Goal: Task Accomplishment & Management: Manage account settings

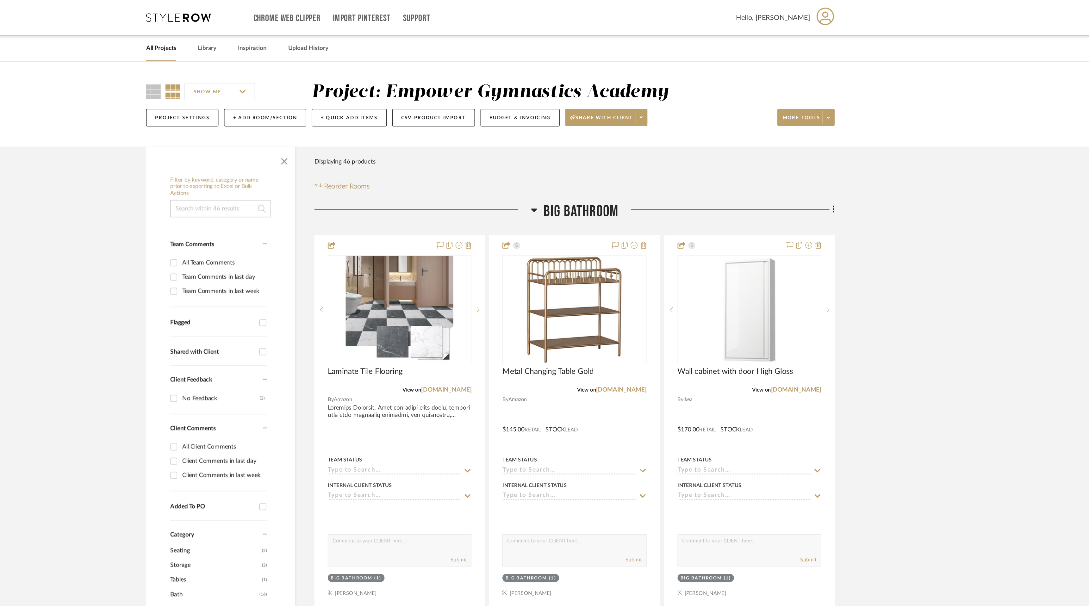
click at [777, 15] on span "Hello, [PERSON_NAME]" at bounding box center [753, 13] width 54 height 8
click at [610, 39] on div at bounding box center [544, 303] width 1089 height 606
click at [656, 85] on fa-icon at bounding box center [656, 86] width 2 height 3
click at [263, 186] on div at bounding box center [544, 303] width 1089 height 606
click at [777, 12] on span "Hello, [PERSON_NAME]" at bounding box center [753, 13] width 54 height 8
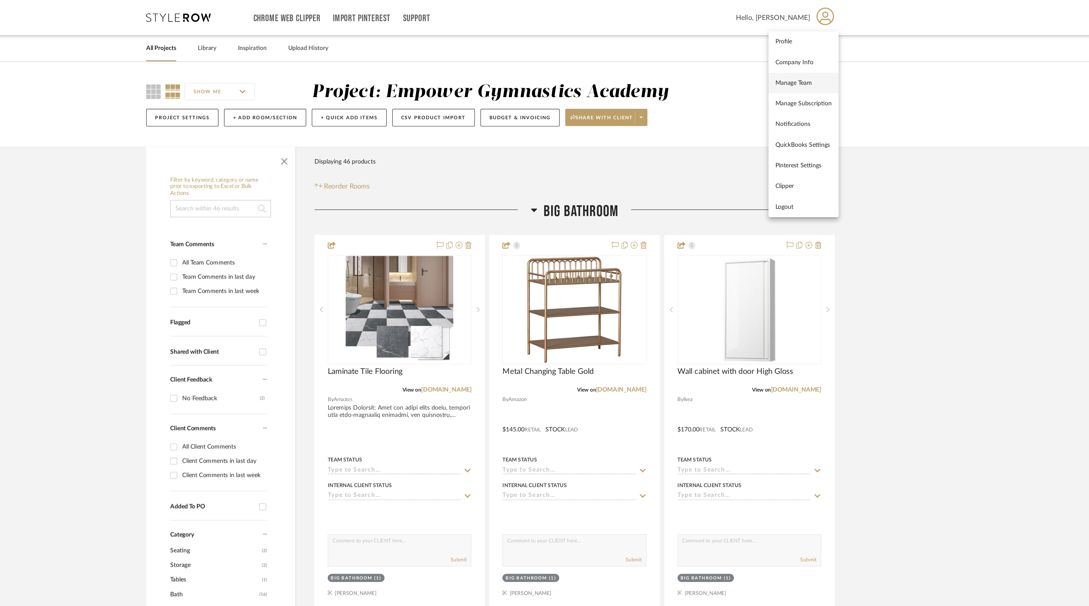
click at [774, 59] on span "Manage Team" at bounding box center [774, 60] width 41 height 5
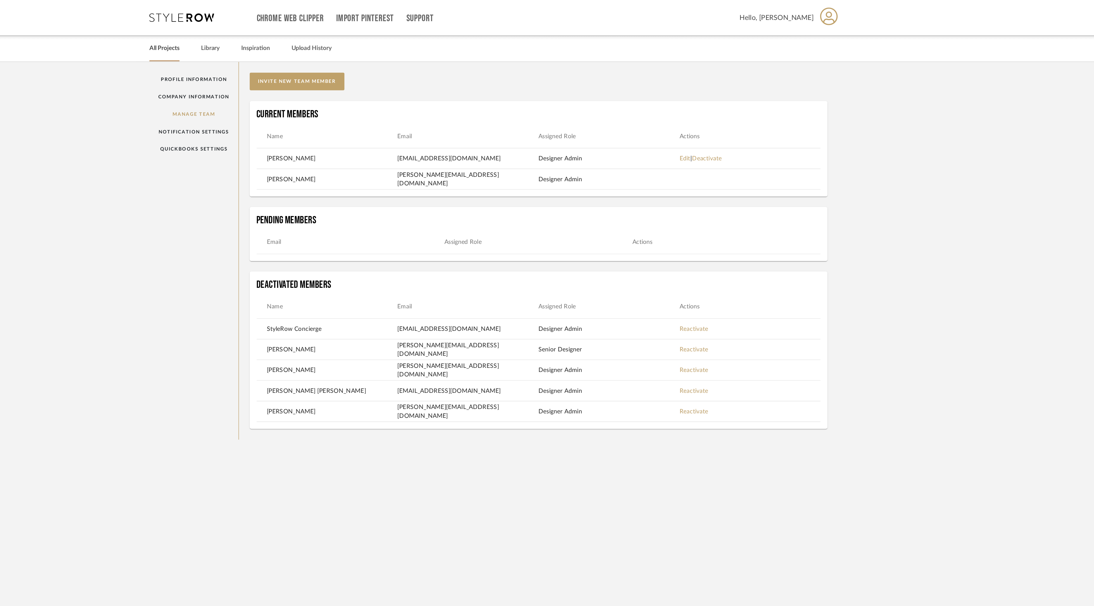
click at [312, 36] on link "All Projects" at bounding box center [305, 35] width 22 height 9
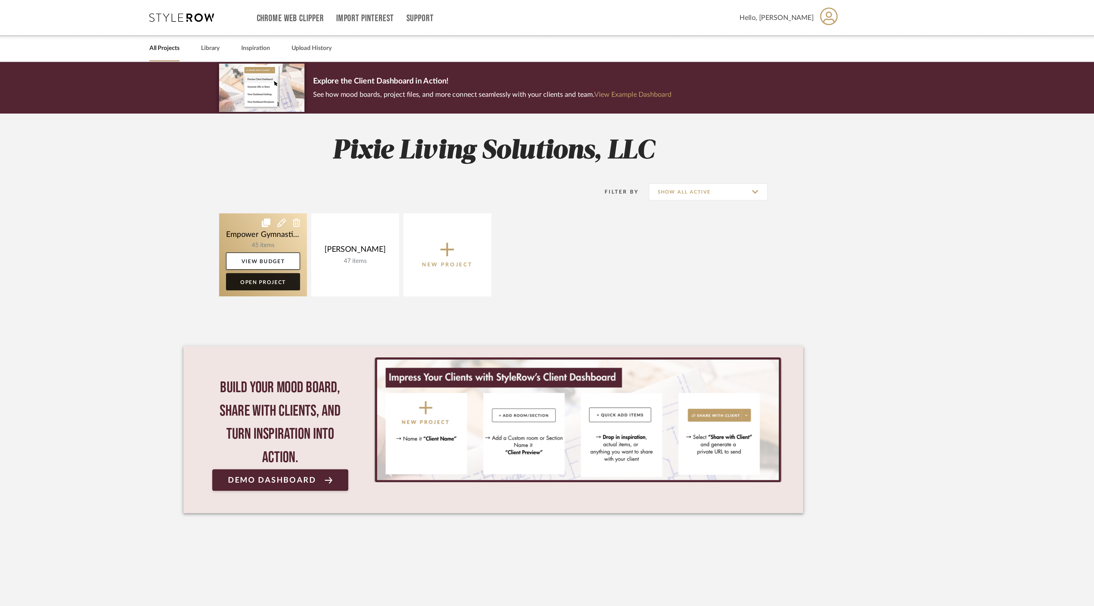
click at [378, 212] on link "Open Project" at bounding box center [377, 207] width 54 height 13
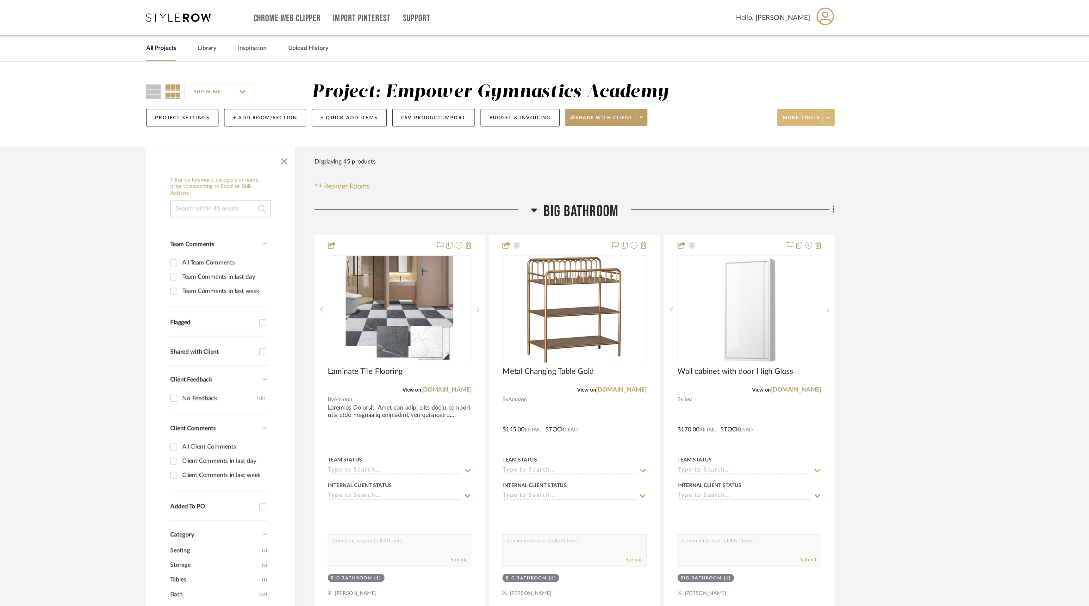
click at [792, 90] on span at bounding box center [793, 86] width 9 height 9
click at [700, 134] on div at bounding box center [544, 303] width 1089 height 606
click at [657, 85] on fa-icon at bounding box center [656, 86] width 2 height 3
click at [642, 136] on span "View Dashboard Settings" at bounding box center [633, 134] width 54 height 5
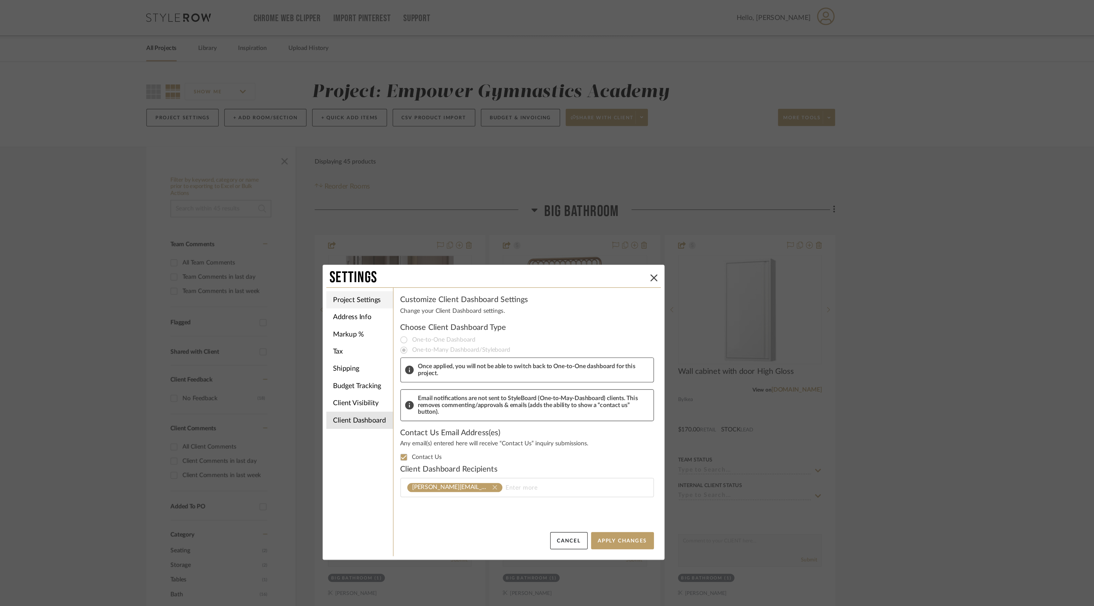
click at [450, 224] on li "Project Settings" at bounding box center [448, 220] width 49 height 13
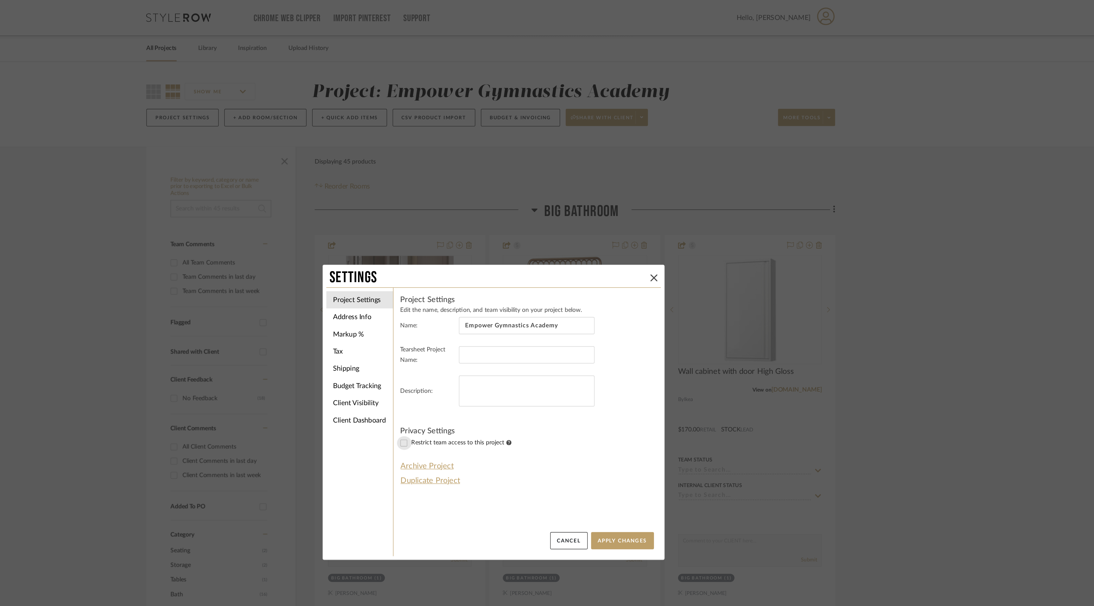
click at [479, 325] on input "Restrict team access to this project" at bounding box center [481, 326] width 10 height 10
checkbox input "true"
click at [638, 398] on button "Apply Changes" at bounding box center [642, 397] width 46 height 13
click at [662, 204] on icon at bounding box center [664, 204] width 5 height 5
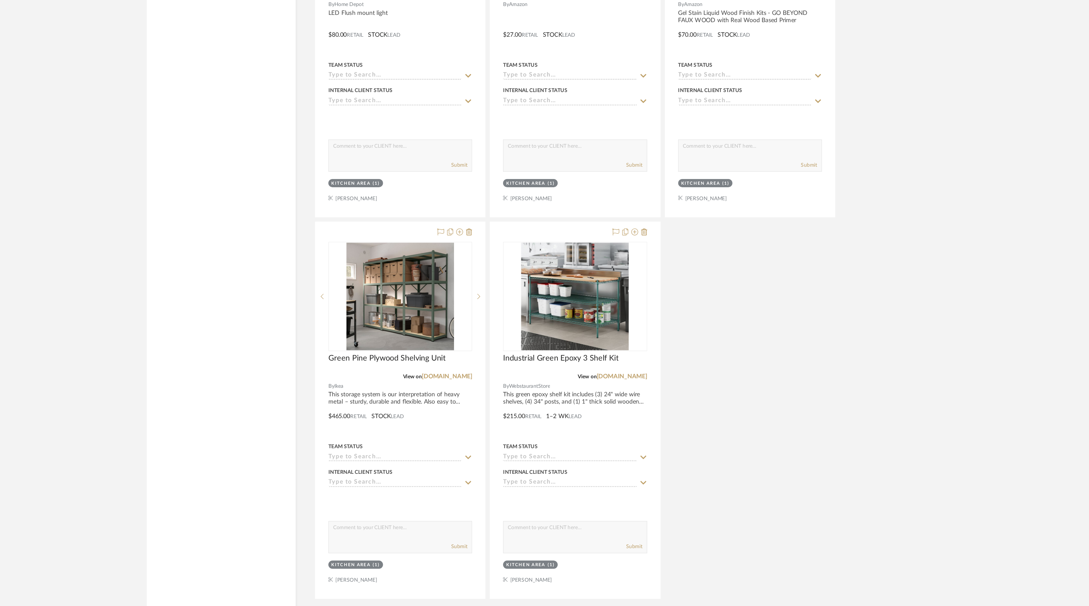
scroll to position [2581, 0]
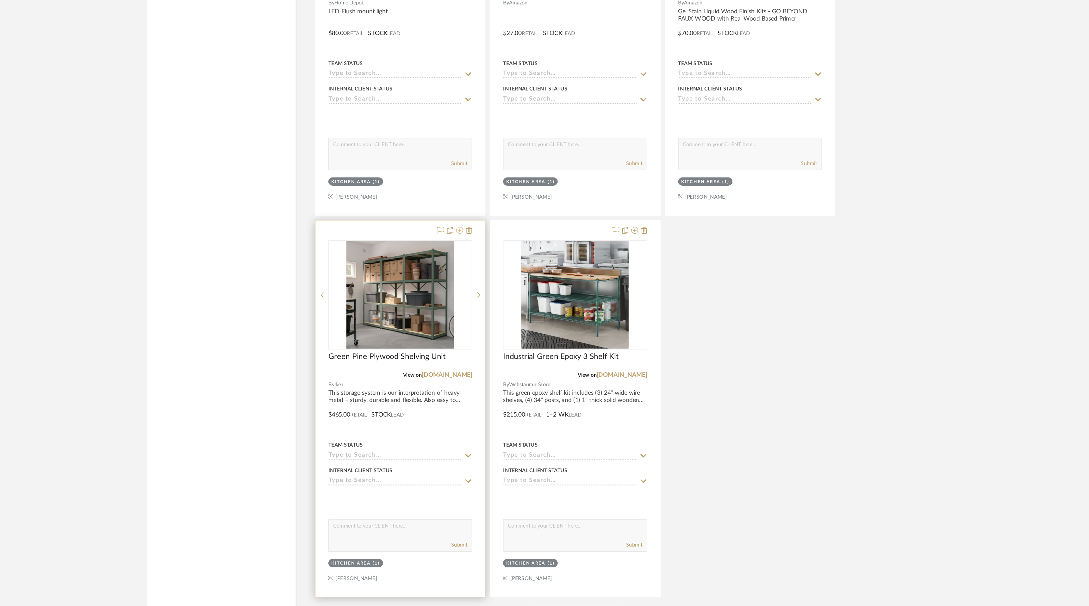
click at [522, 330] on icon at bounding box center [521, 329] width 5 height 5
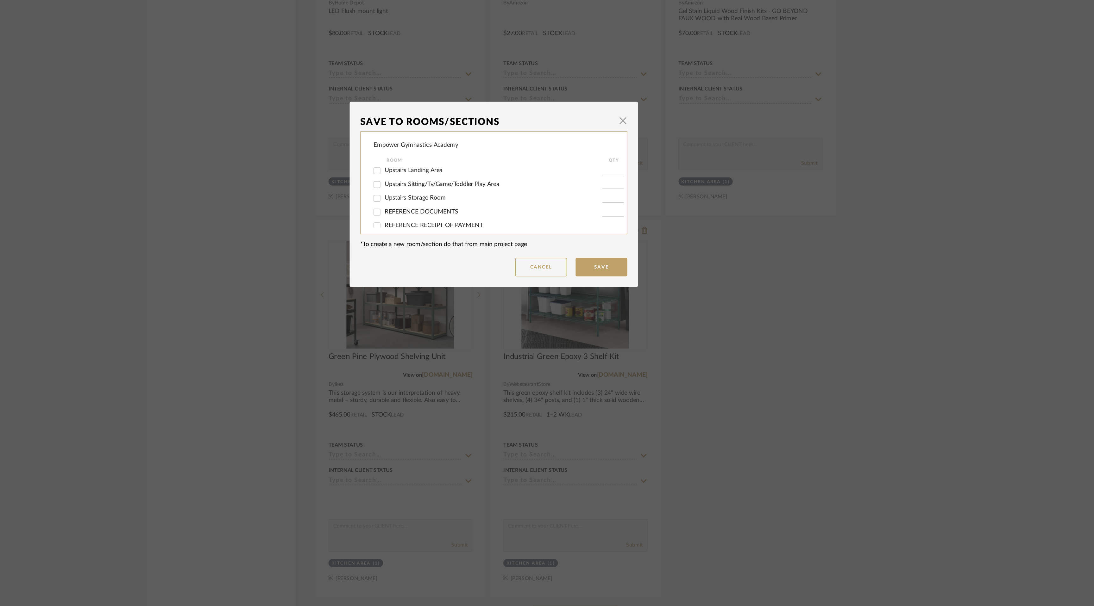
scroll to position [69, 0]
click at [458, 310] on input "Upstairs Storage Room" at bounding box center [461, 309] width 10 height 10
checkbox input "true"
type input "1"
click at [631, 356] on button "Save" at bounding box center [626, 357] width 38 height 14
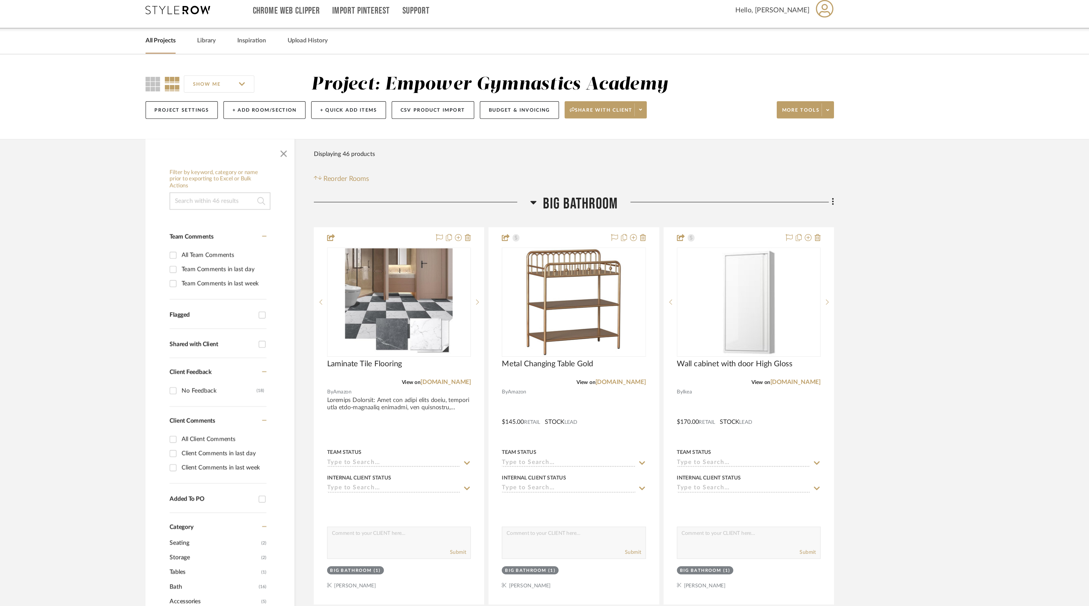
scroll to position [0, 0]
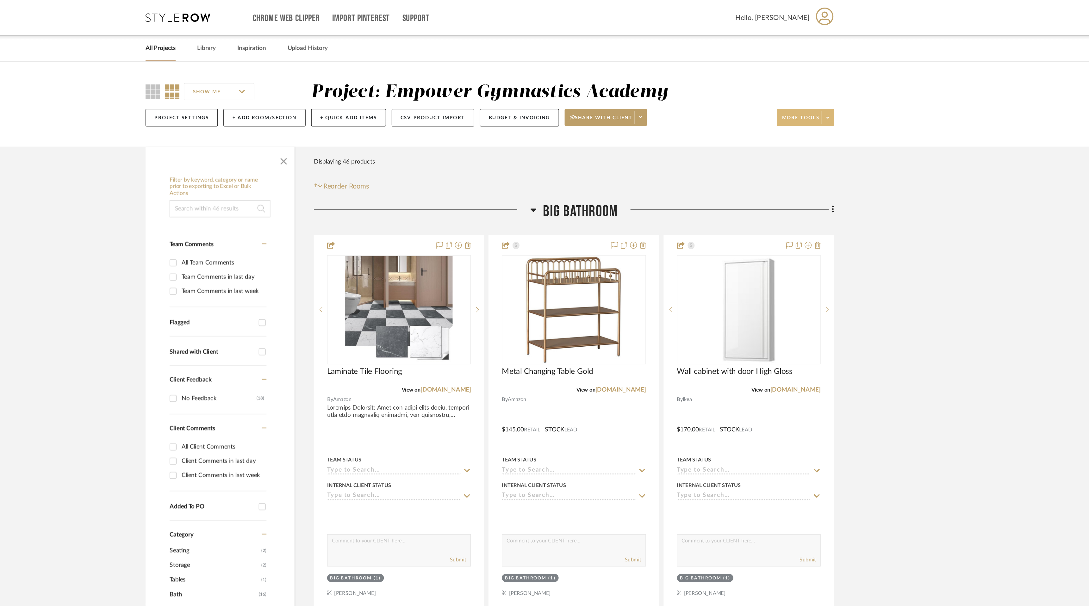
click at [793, 87] on icon at bounding box center [793, 86] width 2 height 1
click at [791, 167] on span "Export Presentation" at bounding box center [783, 165] width 41 height 5
